Goal: Task Accomplishment & Management: Complete application form

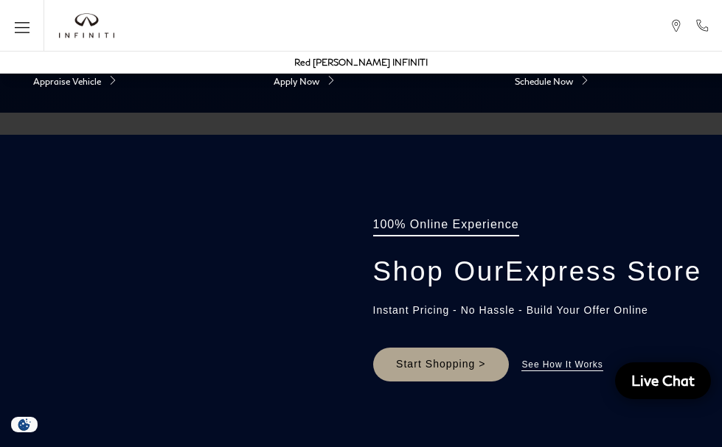
scroll to position [1093, 0]
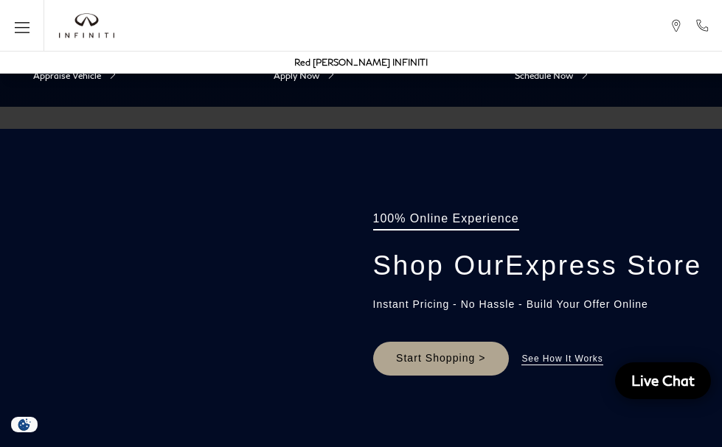
drag, startPoint x: 726, startPoint y: 69, endPoint x: 730, endPoint y: 212, distance: 143.8
click at [721, 212] on html "Sales : Call sales Phone Number 719-215-8318 Service : 719-215-8706" at bounding box center [361, 418] width 722 height 3023
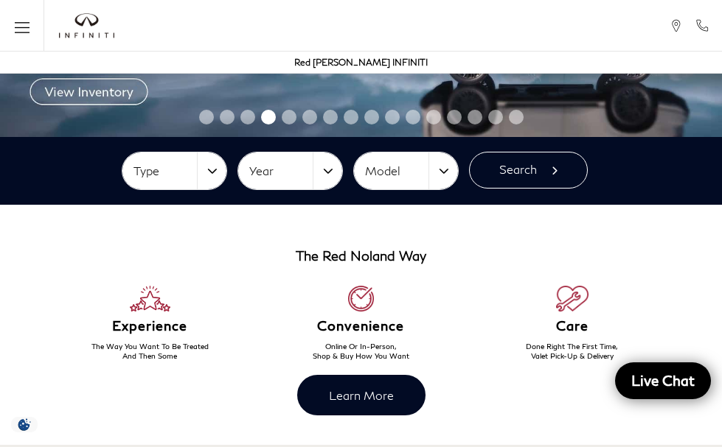
scroll to position [153, 0]
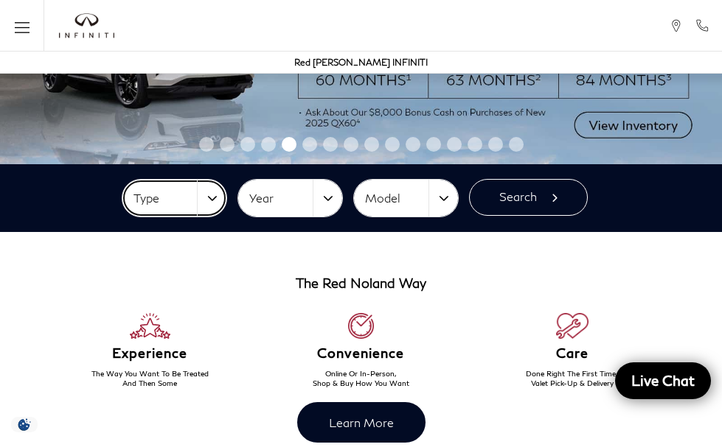
click at [212, 208] on button "Type" at bounding box center [174, 198] width 104 height 37
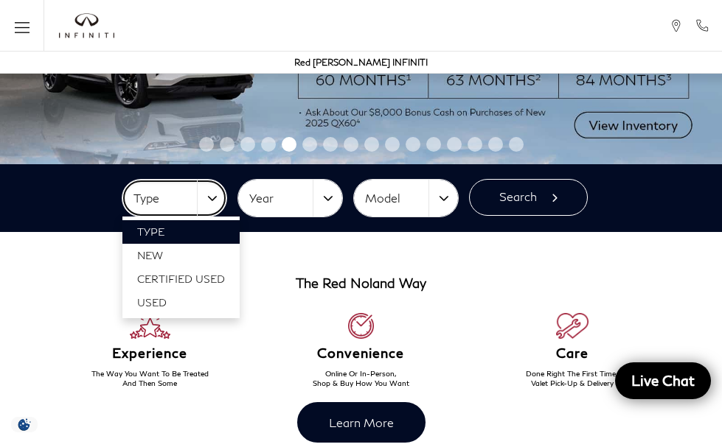
click at [212, 208] on button "Type" at bounding box center [174, 198] width 104 height 37
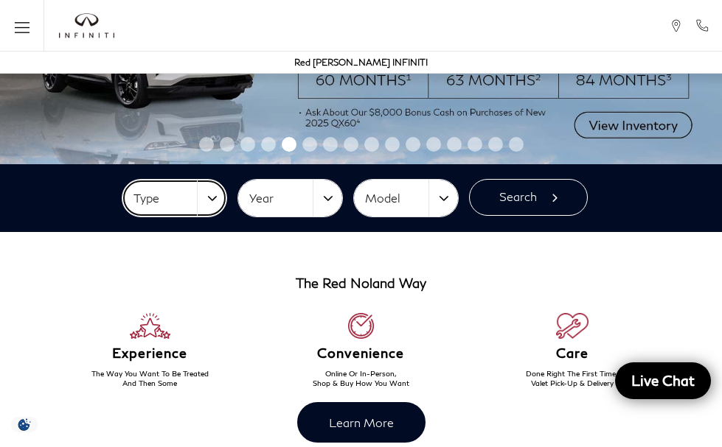
click at [212, 208] on button "Type" at bounding box center [174, 198] width 104 height 37
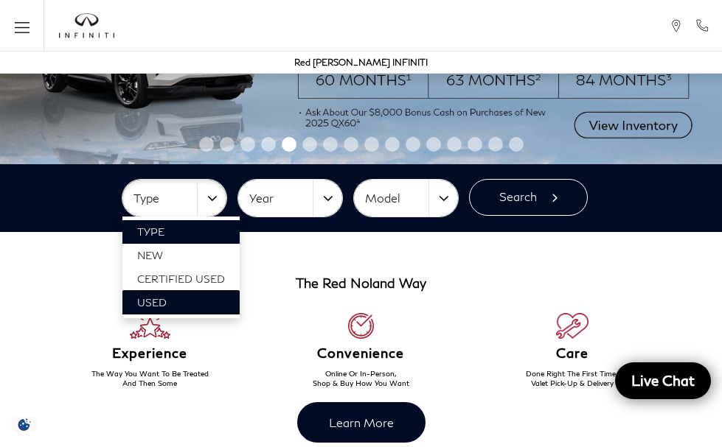
click at [188, 308] on link "Used" at bounding box center [180, 303] width 117 height 24
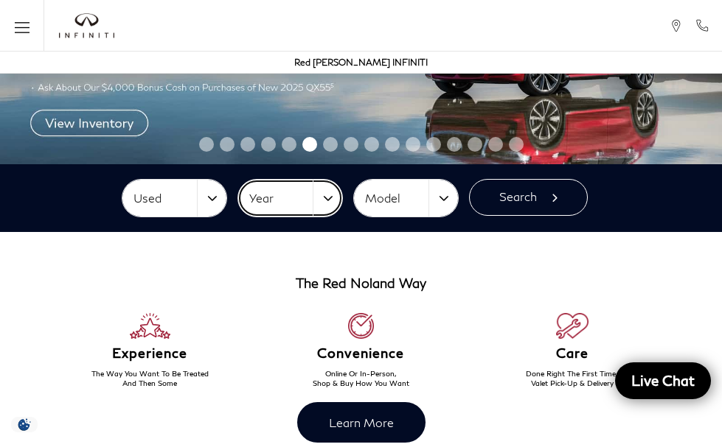
click at [334, 195] on button "Year" at bounding box center [290, 198] width 104 height 37
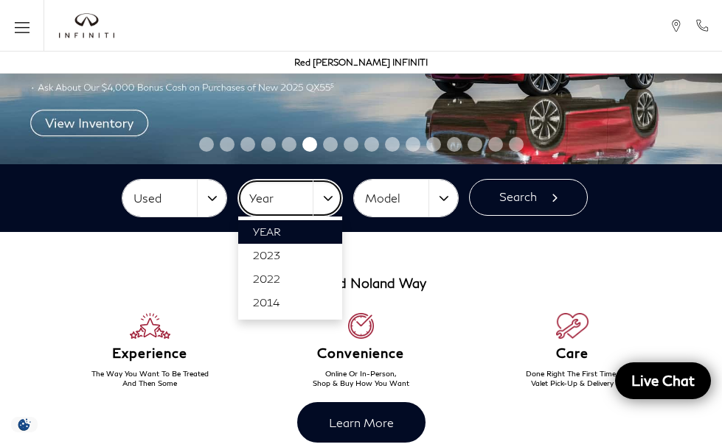
scroll to position [22, 0]
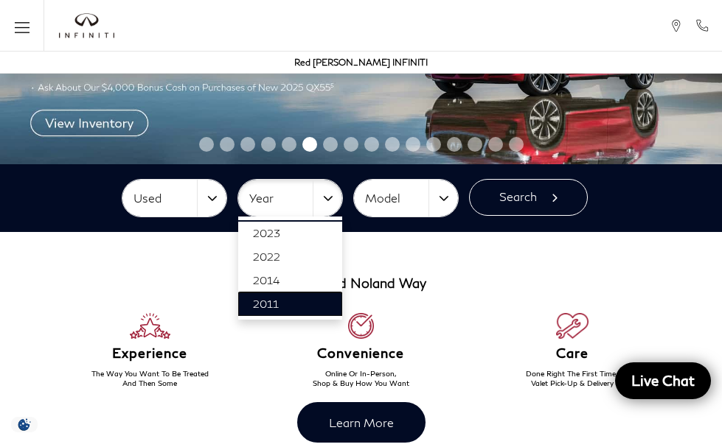
click at [303, 307] on link "2011" at bounding box center [290, 305] width 104 height 24
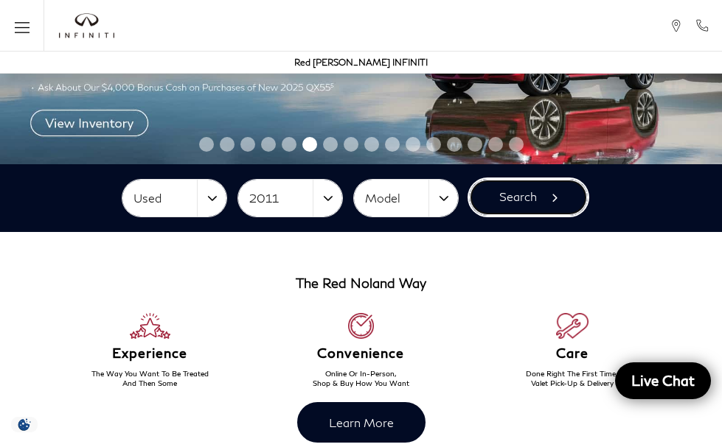
click at [503, 189] on button "Search" at bounding box center [528, 197] width 119 height 37
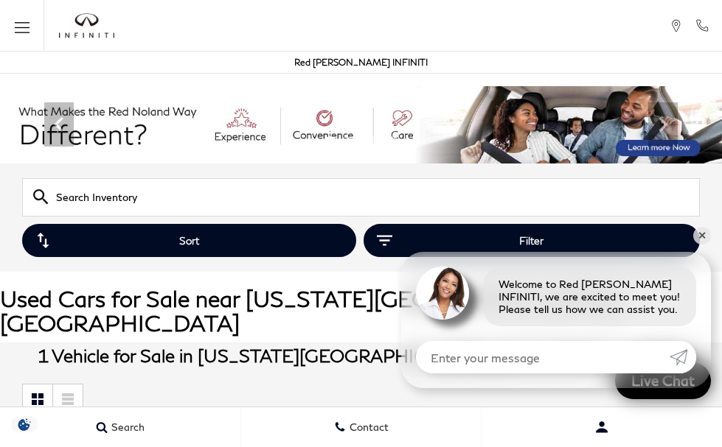
drag, startPoint x: 729, startPoint y: 83, endPoint x: 728, endPoint y: 43, distance: 39.8
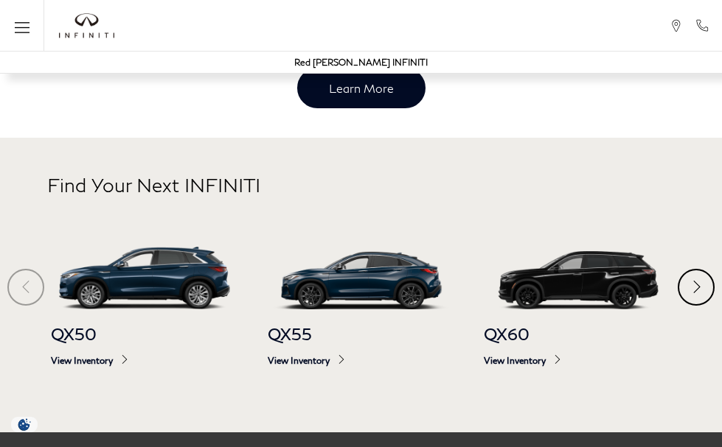
scroll to position [922, 0]
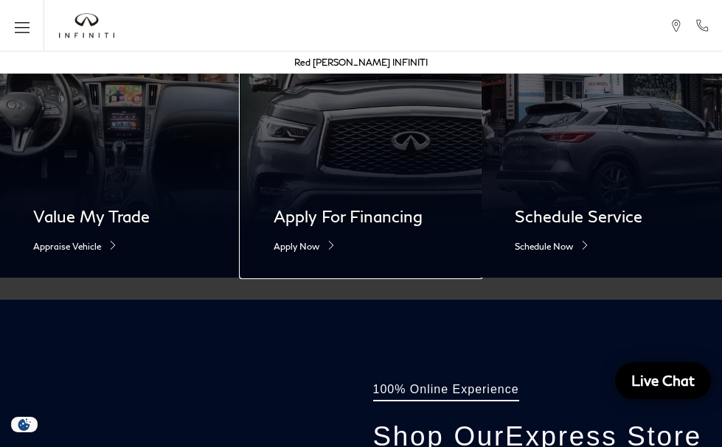
click at [314, 220] on h2 "Apply For Financing" at bounding box center [360, 216] width 174 height 19
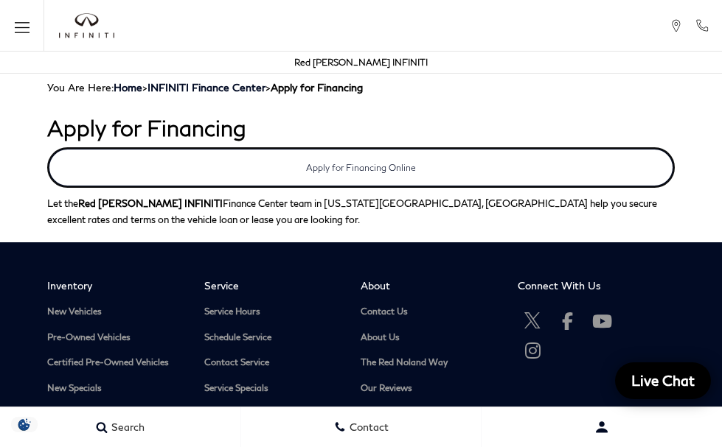
click at [456, 164] on link "Apply for Financing Online" at bounding box center [360, 167] width 627 height 41
